Goal: Information Seeking & Learning: Find specific page/section

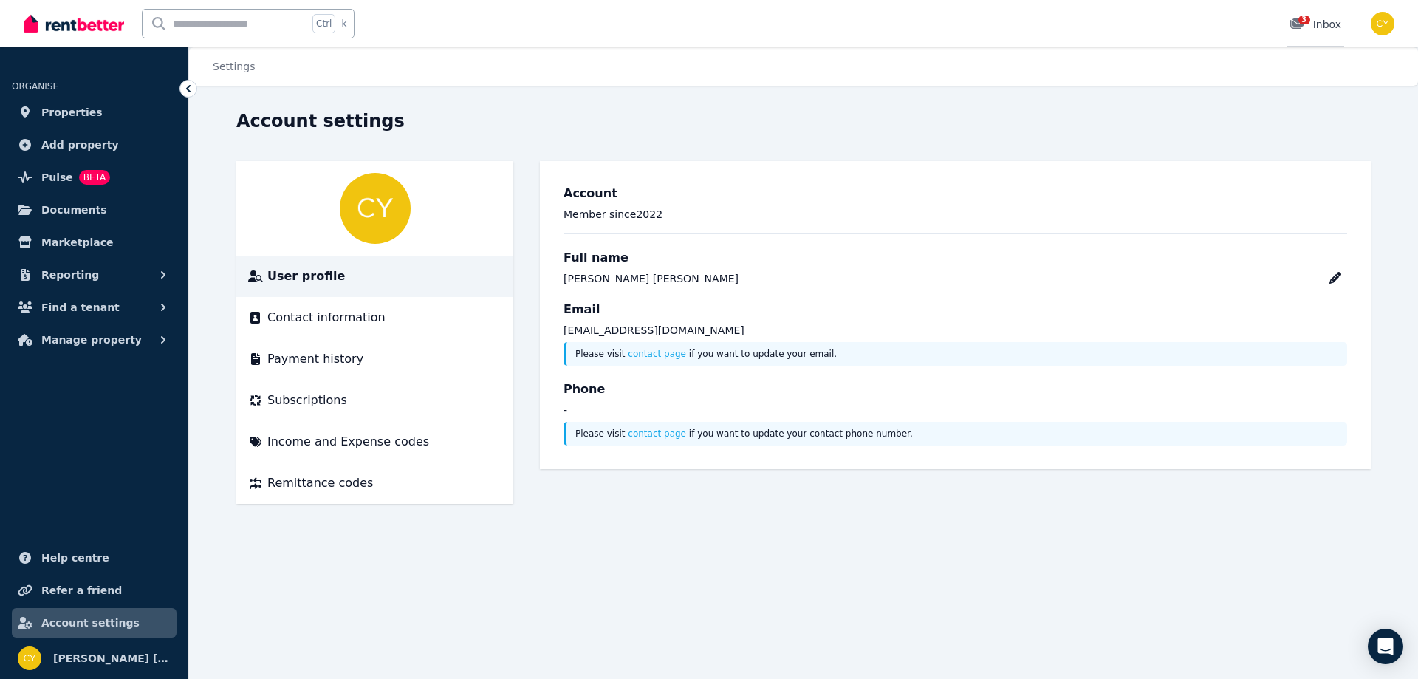
click at [1317, 22] on div "3 Inbox" at bounding box center [1315, 24] width 52 height 15
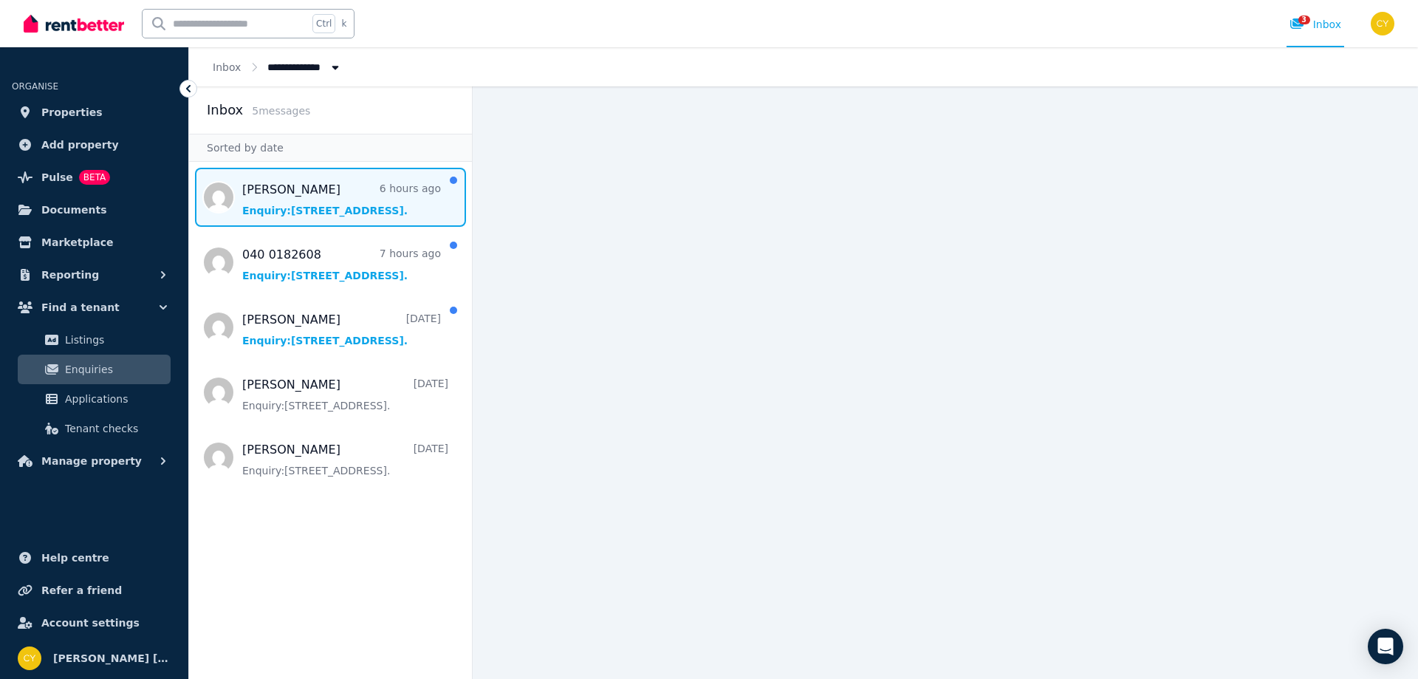
click at [376, 210] on span "Message list" at bounding box center [330, 197] width 283 height 59
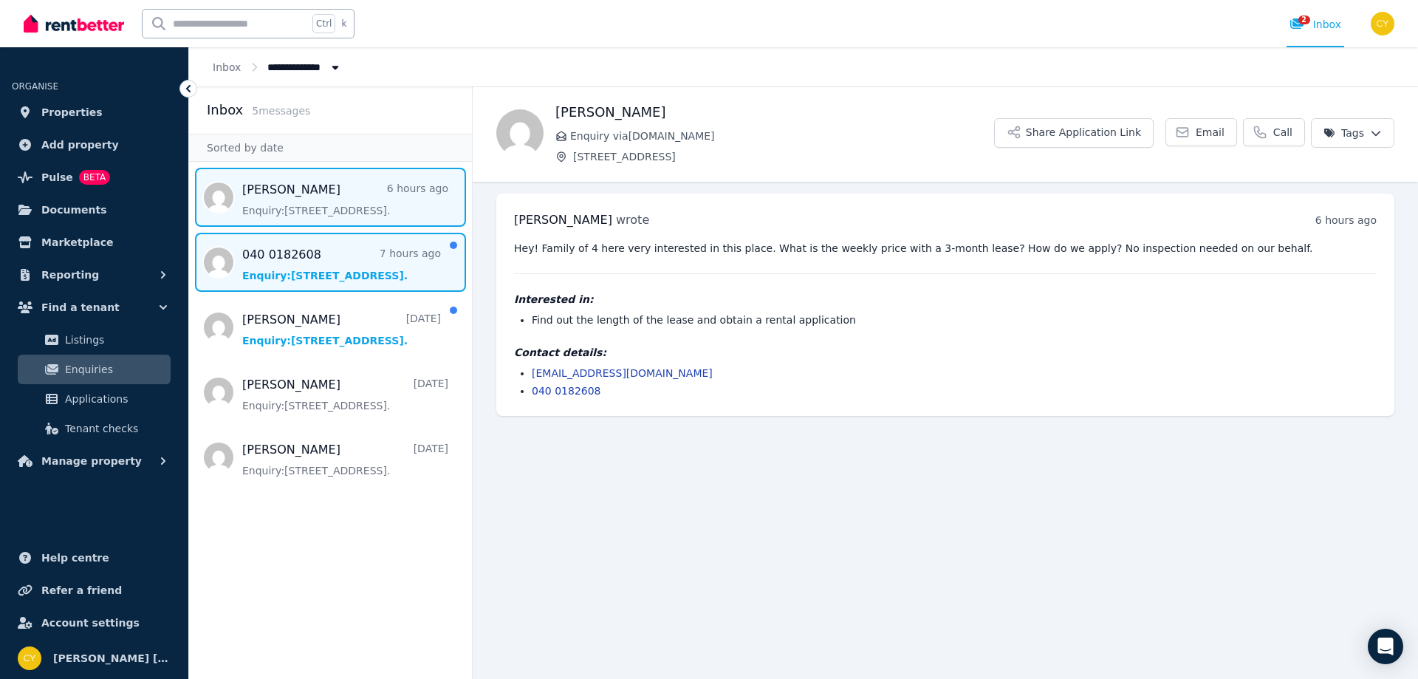
click at [438, 261] on span "Message list" at bounding box center [330, 262] width 283 height 59
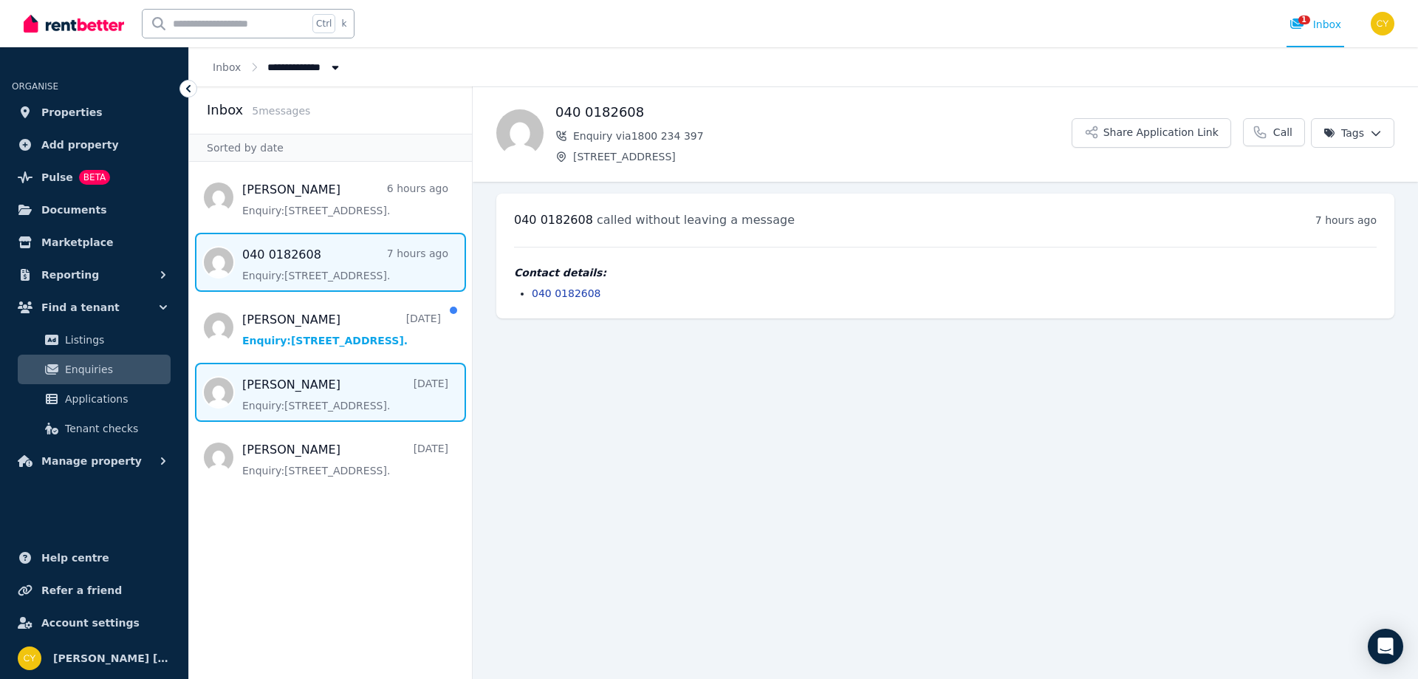
click at [402, 400] on span "Message list" at bounding box center [330, 392] width 283 height 59
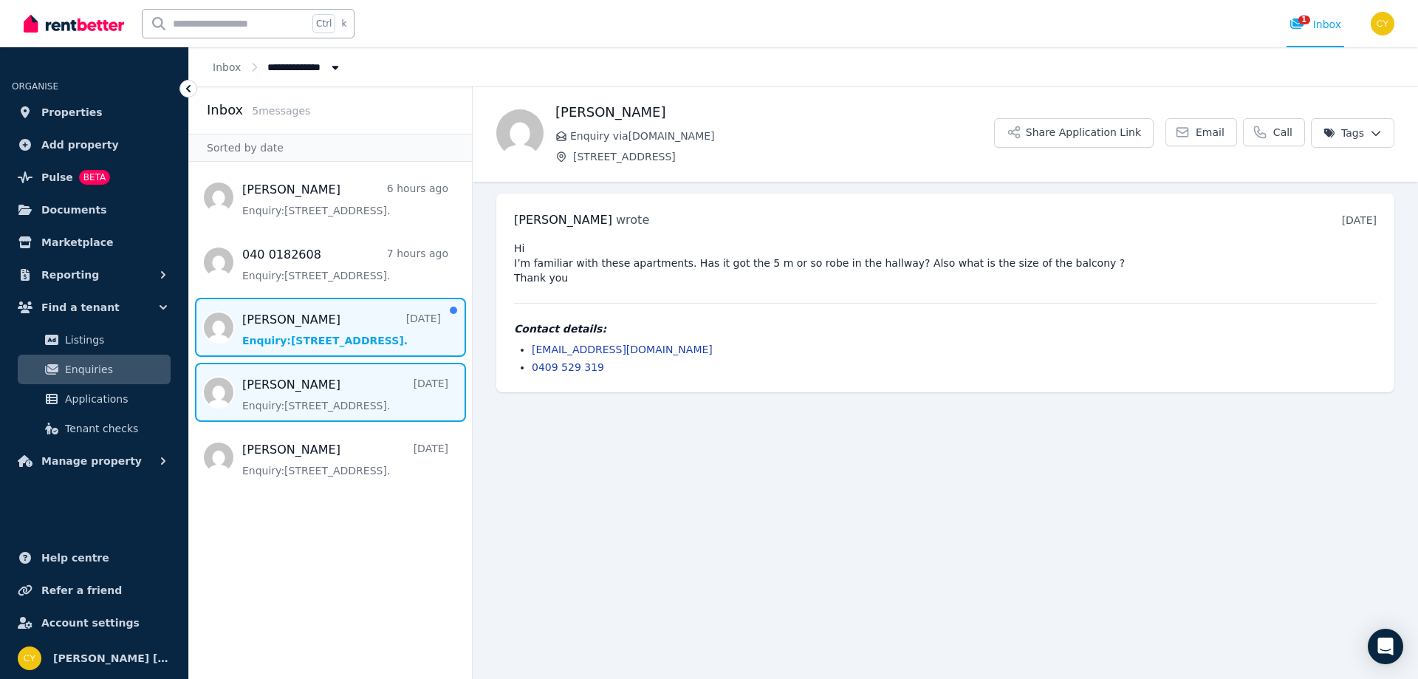
click at [368, 319] on span "Message list" at bounding box center [330, 327] width 283 height 59
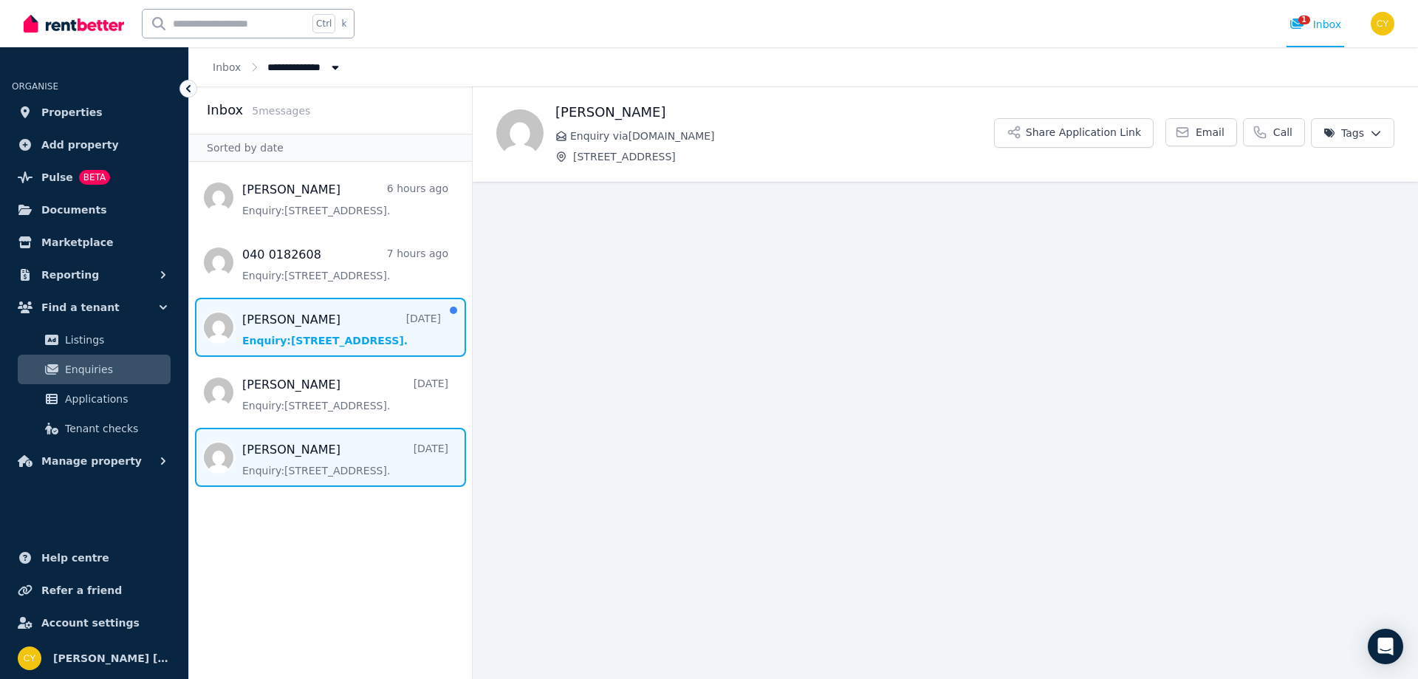
click at [362, 462] on span "Message list" at bounding box center [330, 457] width 283 height 59
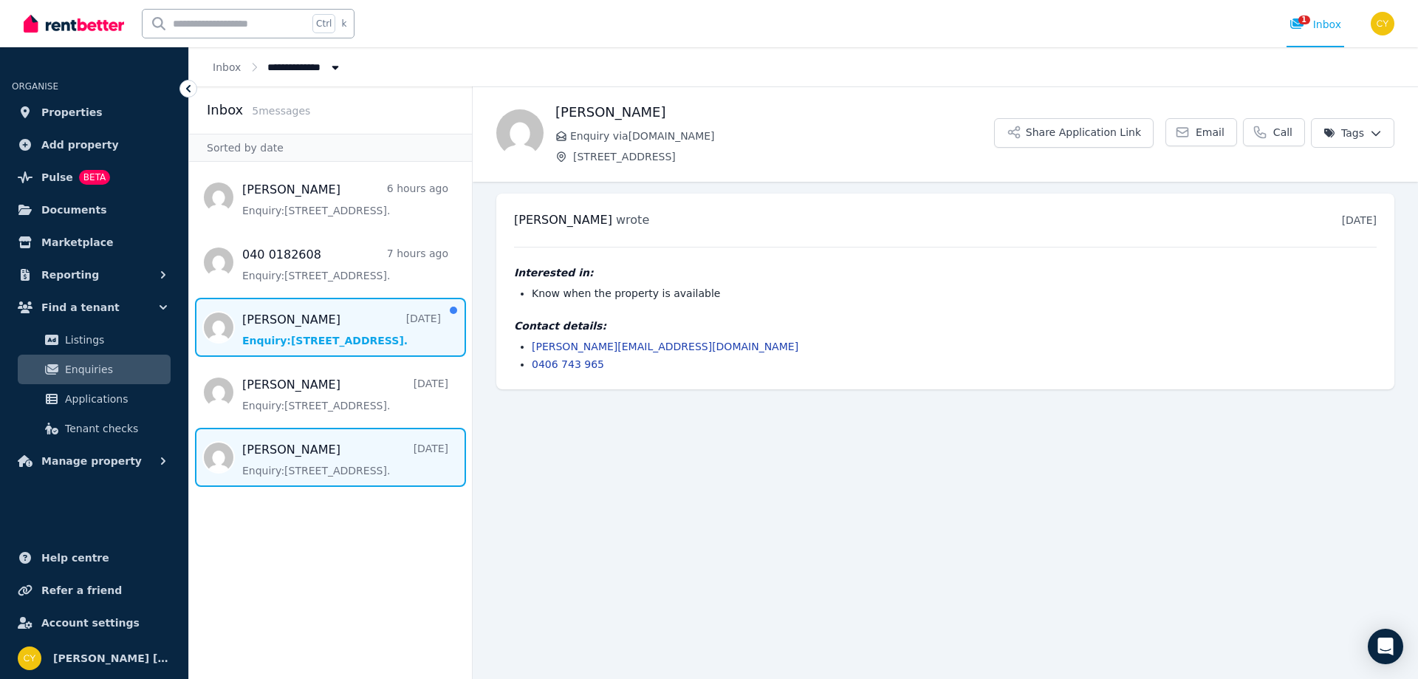
click at [315, 324] on span "Message list" at bounding box center [330, 327] width 283 height 59
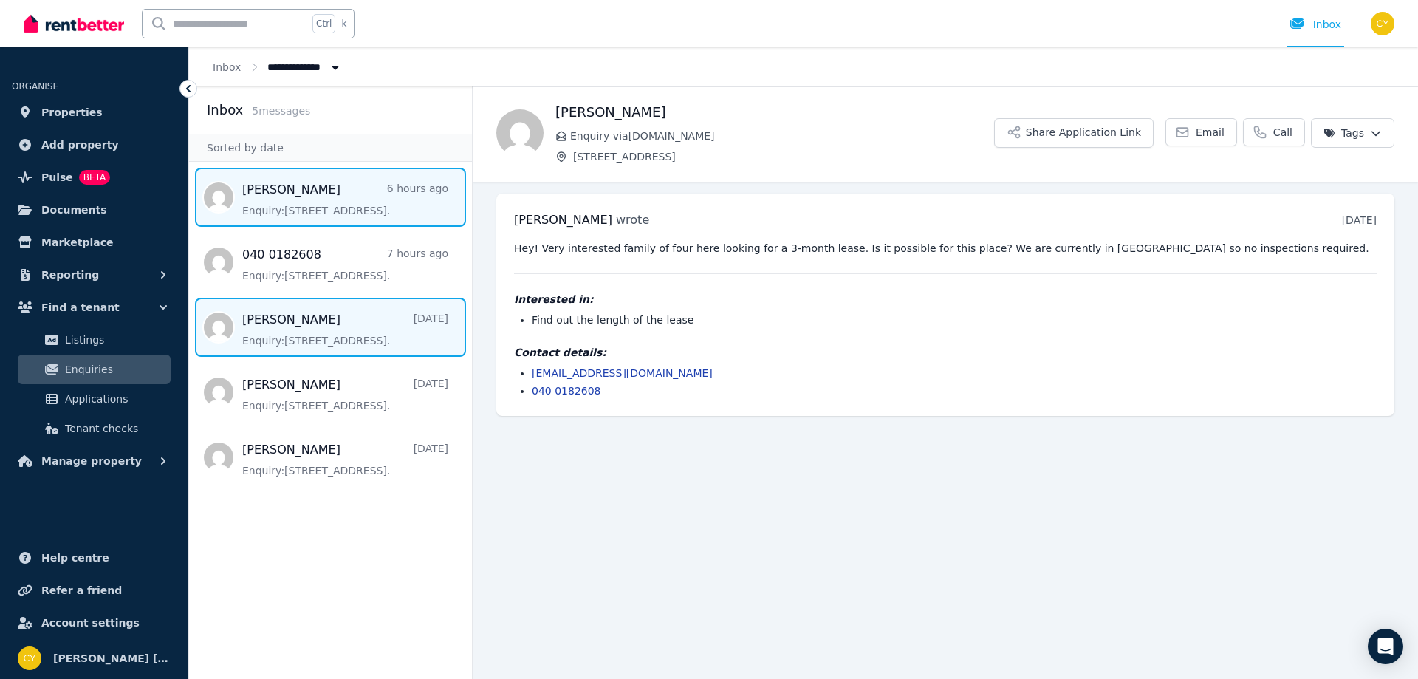
click at [291, 189] on span "Message list" at bounding box center [330, 197] width 283 height 59
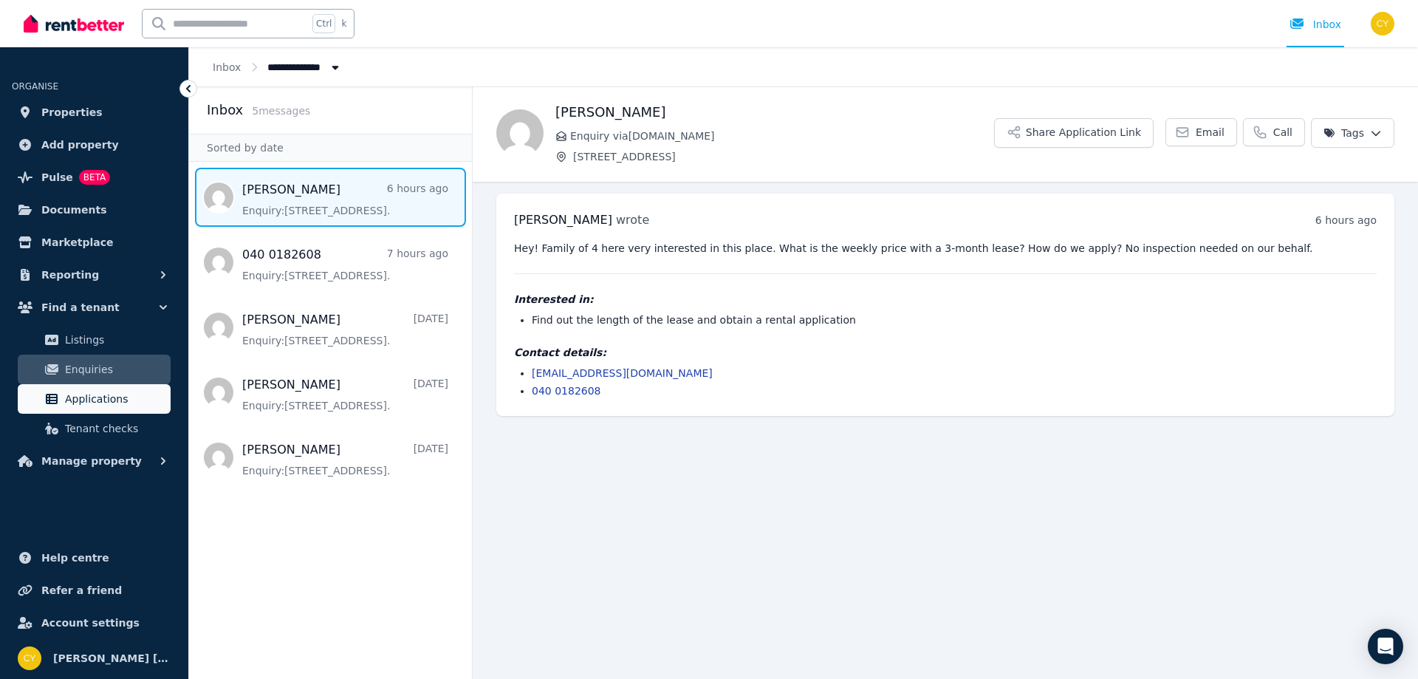
click at [89, 402] on span "Applications" at bounding box center [115, 399] width 100 height 18
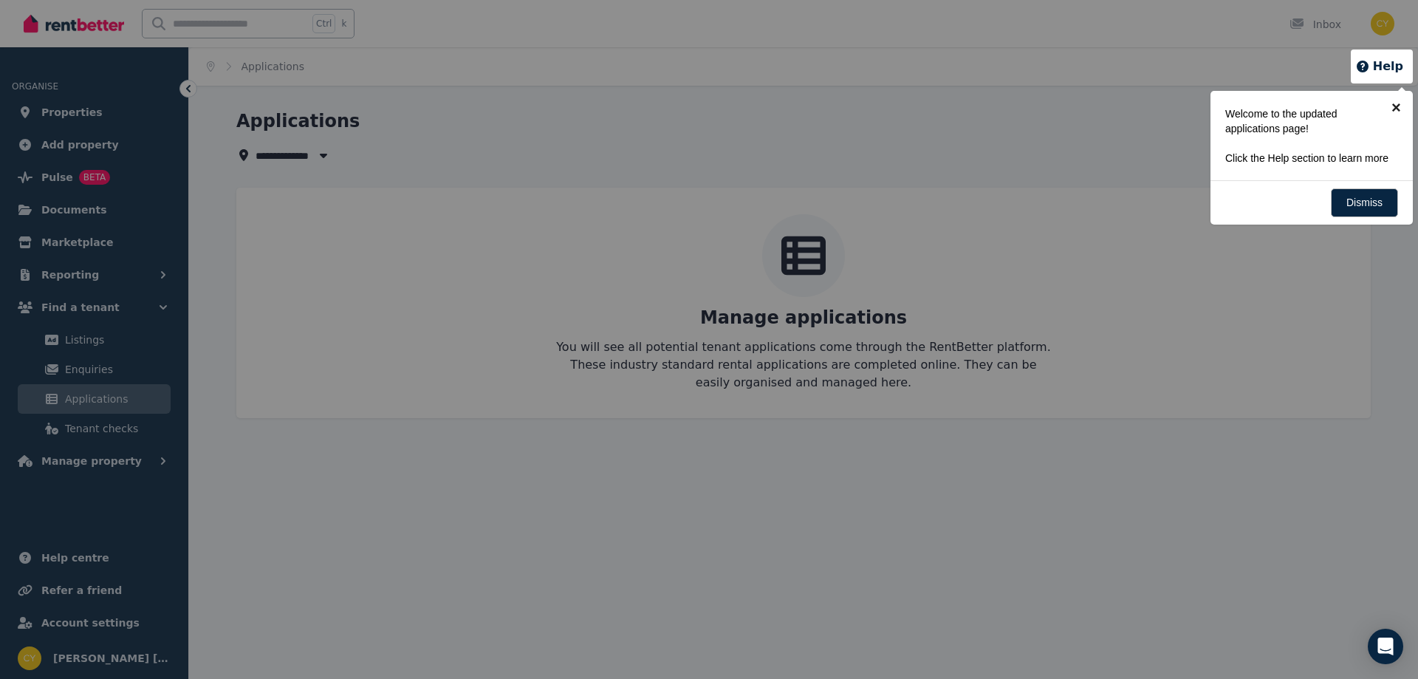
click at [1396, 105] on link "×" at bounding box center [1395, 107] width 33 height 33
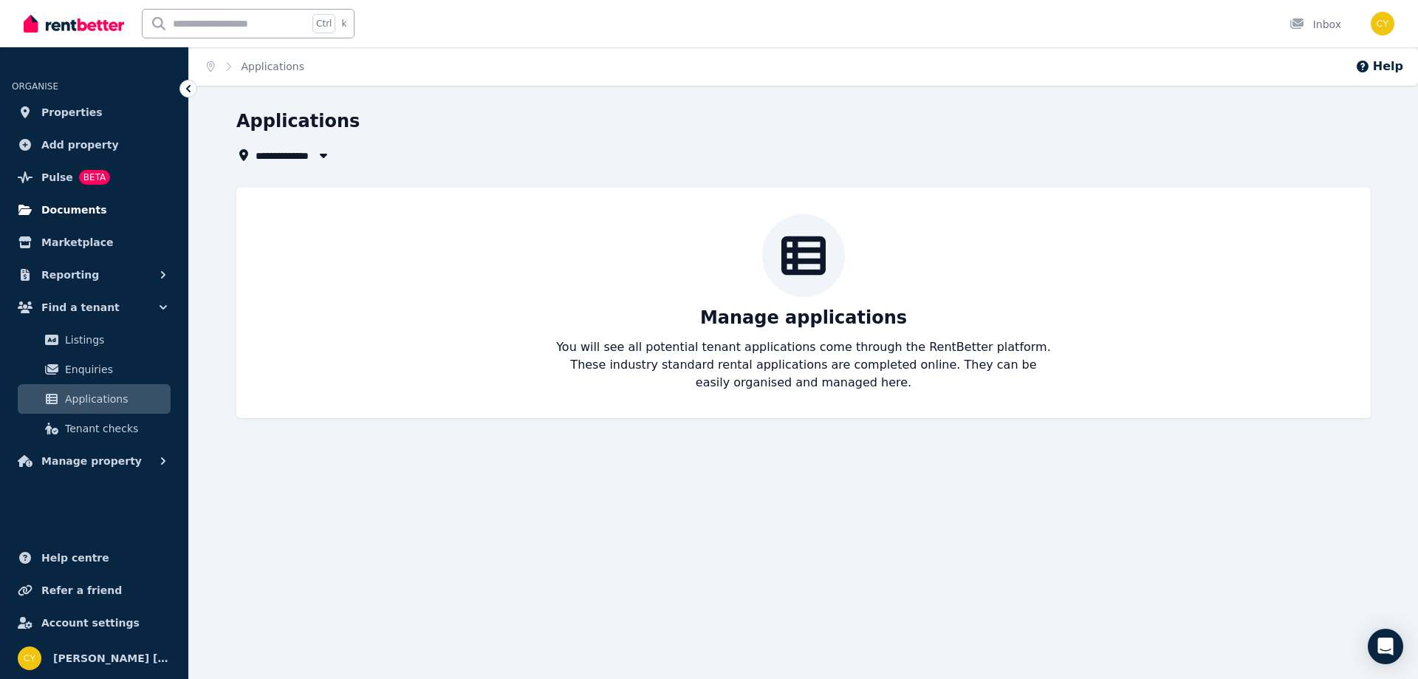
click at [61, 212] on span "Documents" at bounding box center [74, 210] width 66 height 18
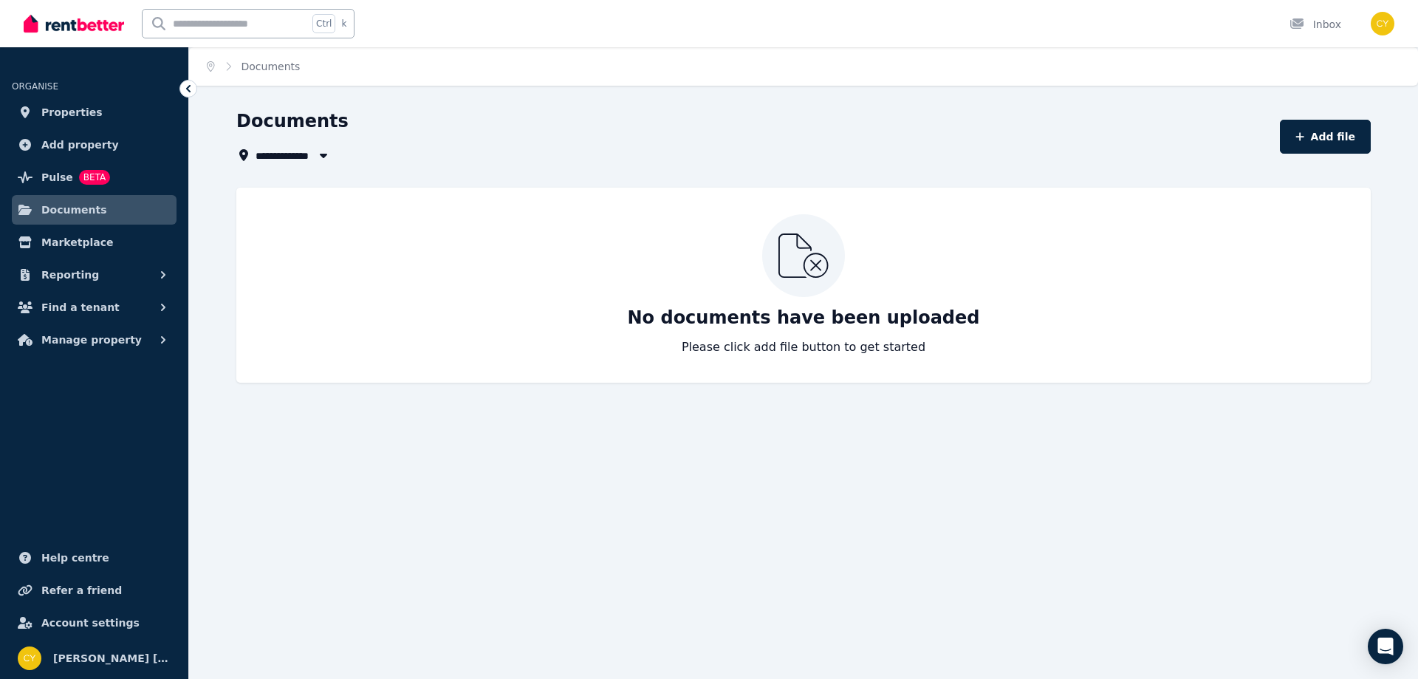
click at [191, 30] on input "text" at bounding box center [225, 24] width 165 height 28
type input "**********"
